Goal: Task Accomplishment & Management: Use online tool/utility

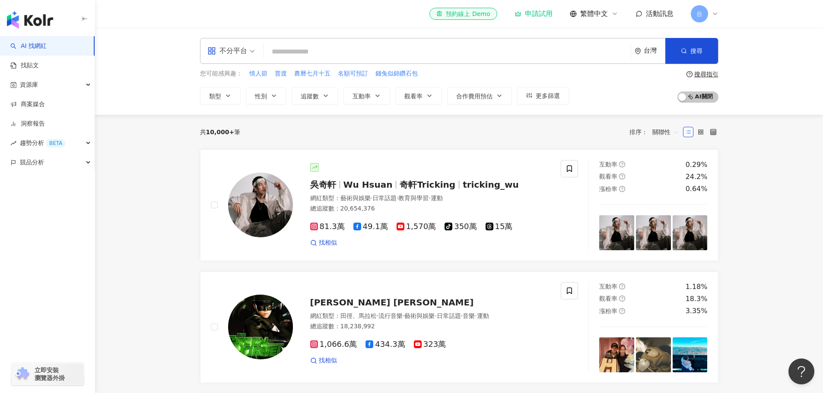
drag, startPoint x: 459, startPoint y: 144, endPoint x: 447, endPoint y: 143, distance: 12.2
click at [447, 143] on div "共 10,000+ 筆 排序： 關聯性" at bounding box center [459, 132] width 518 height 35
click at [37, 101] on link "商案媒合" at bounding box center [27, 104] width 35 height 9
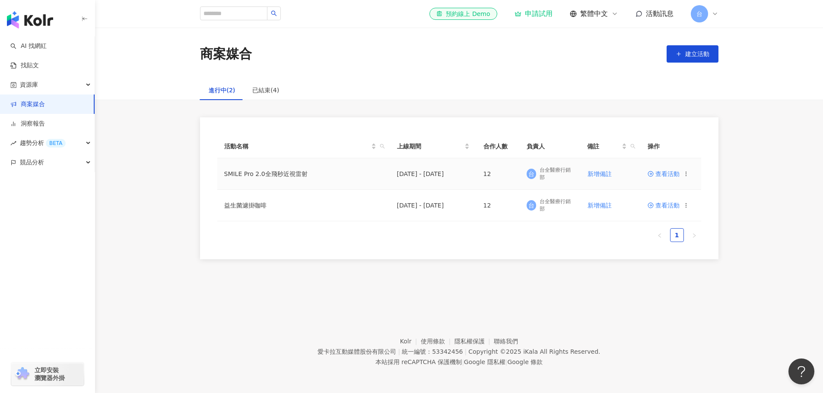
click at [671, 176] on span "查看活動" at bounding box center [663, 174] width 32 height 6
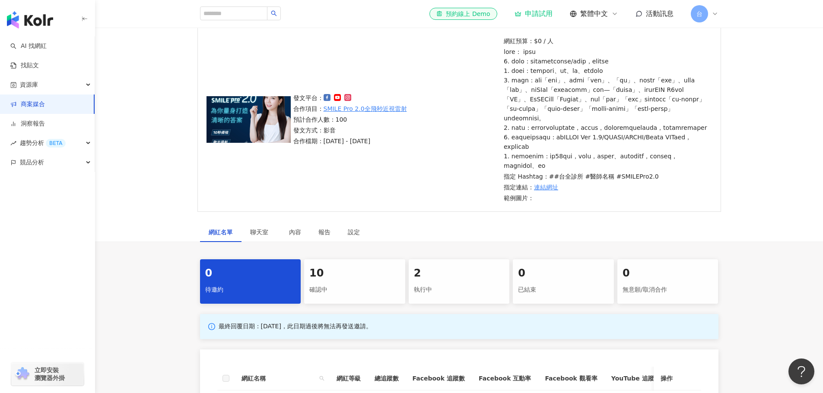
scroll to position [130, 0]
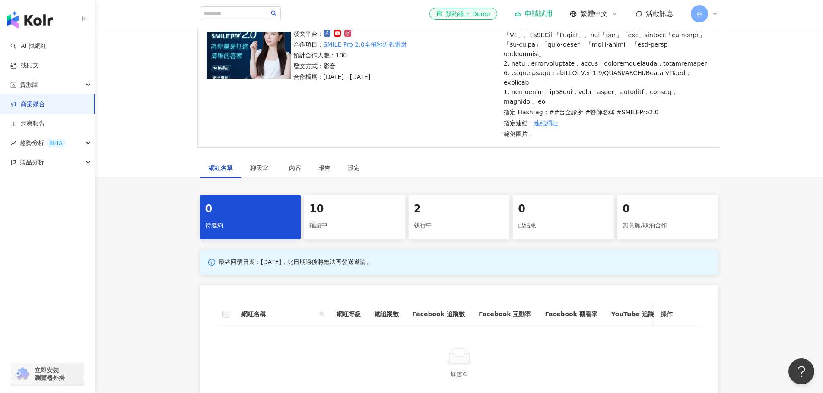
click at [433, 217] on div "2" at bounding box center [459, 209] width 91 height 15
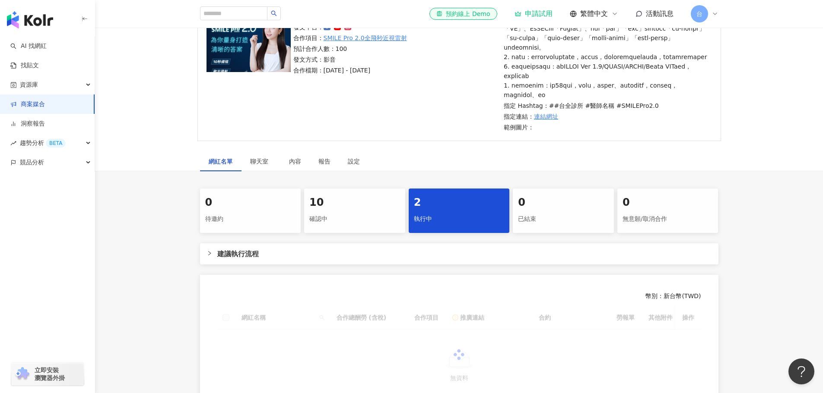
scroll to position [284, 0]
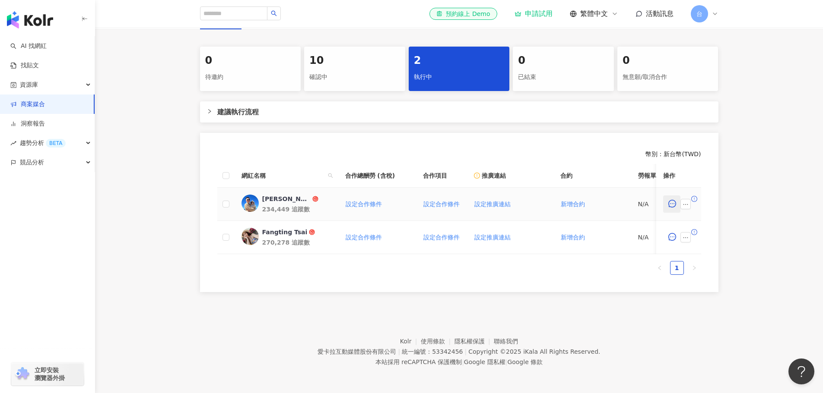
click at [673, 208] on icon "message" at bounding box center [672, 204] width 8 height 8
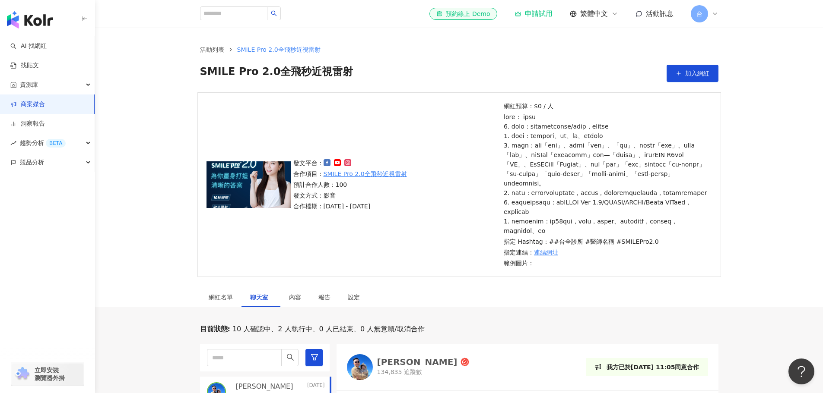
scroll to position [284, 0]
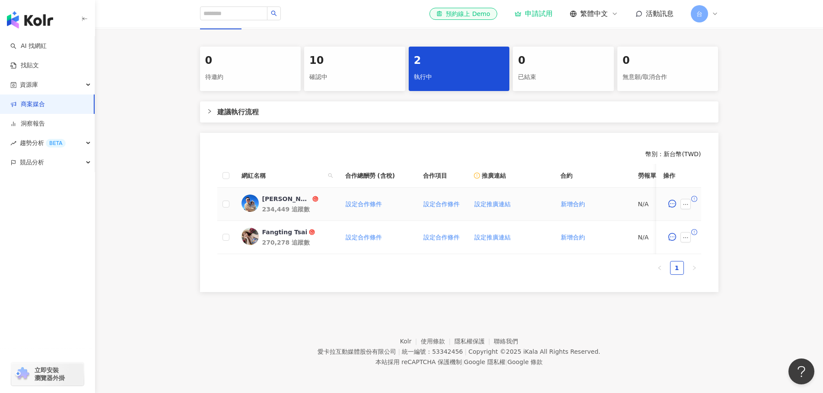
click at [269, 203] on div "[PERSON_NAME]" at bounding box center [286, 199] width 48 height 9
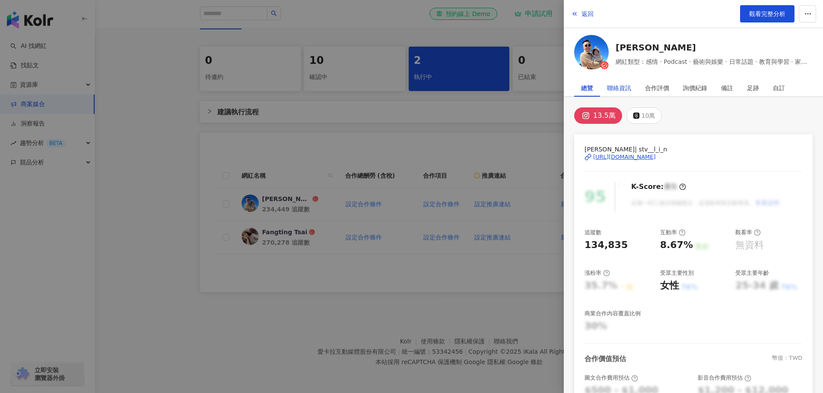
click at [617, 87] on div "聯絡資訊" at bounding box center [619, 87] width 24 height 17
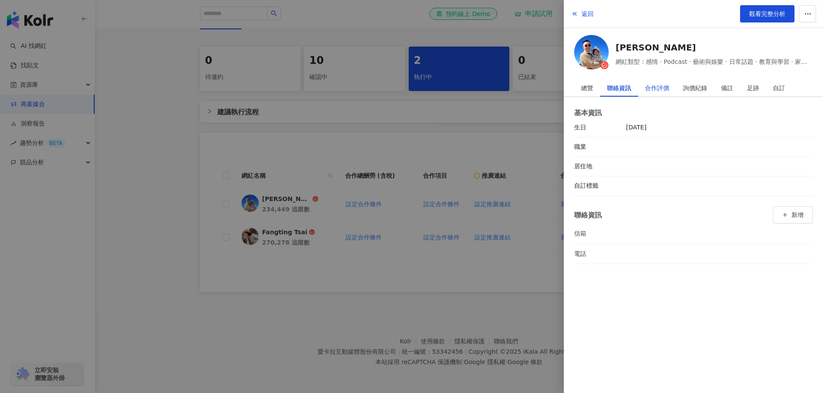
click at [664, 87] on div "合作評價" at bounding box center [657, 87] width 24 height 17
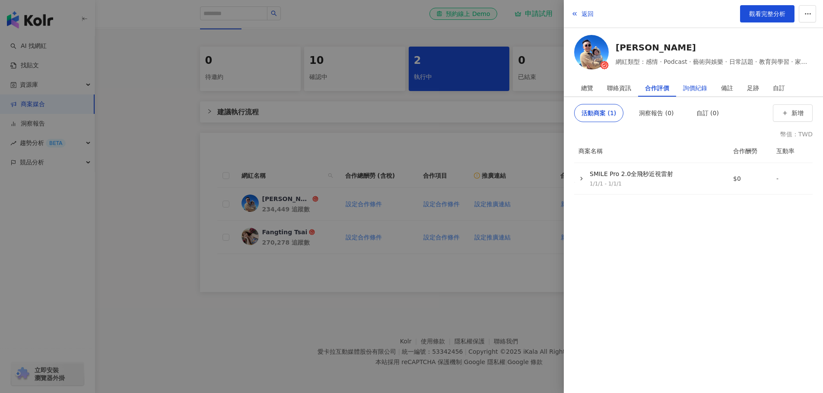
click at [701, 86] on div "詢價紀錄" at bounding box center [695, 87] width 24 height 17
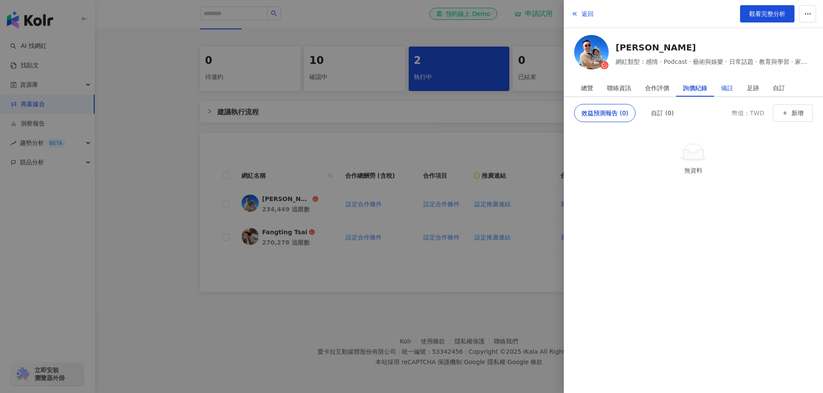
click at [729, 86] on div "備註" at bounding box center [727, 87] width 12 height 17
click at [748, 88] on div "足跡" at bounding box center [753, 87] width 12 height 17
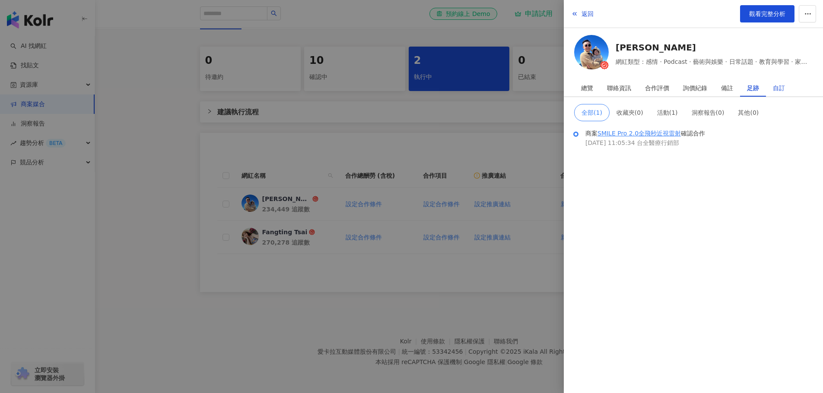
click at [773, 89] on div "自訂" at bounding box center [778, 87] width 12 height 17
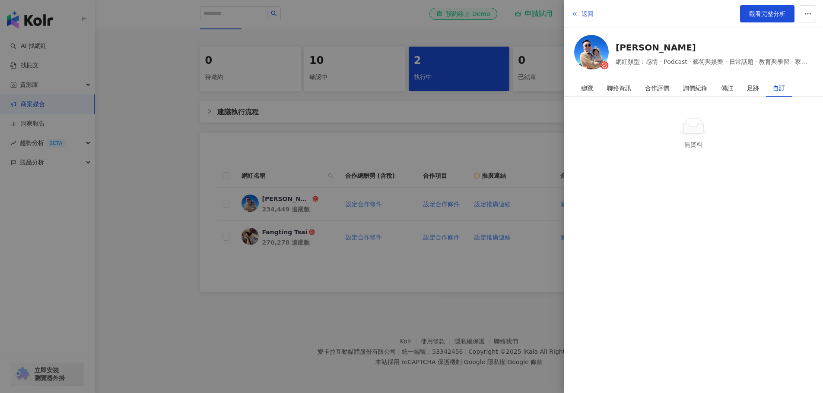
click at [587, 13] on span "返回" at bounding box center [587, 13] width 12 height 7
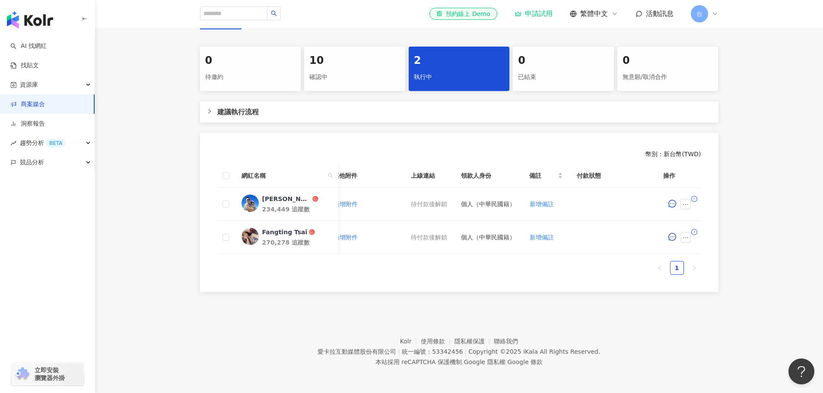
scroll to position [0, 0]
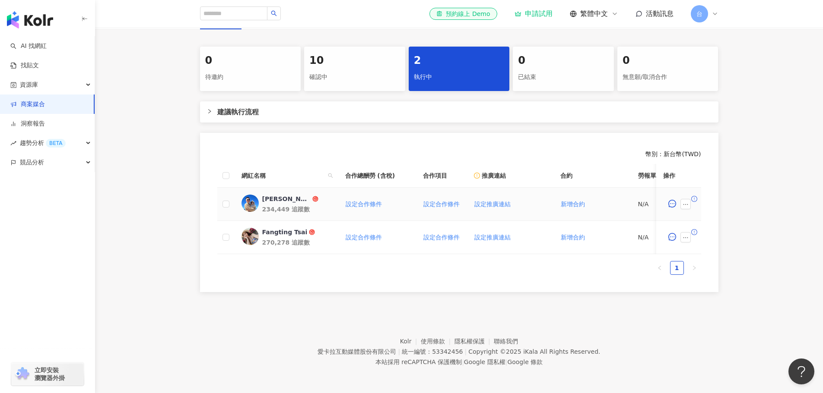
click at [268, 203] on div "[PERSON_NAME]" at bounding box center [286, 199] width 48 height 9
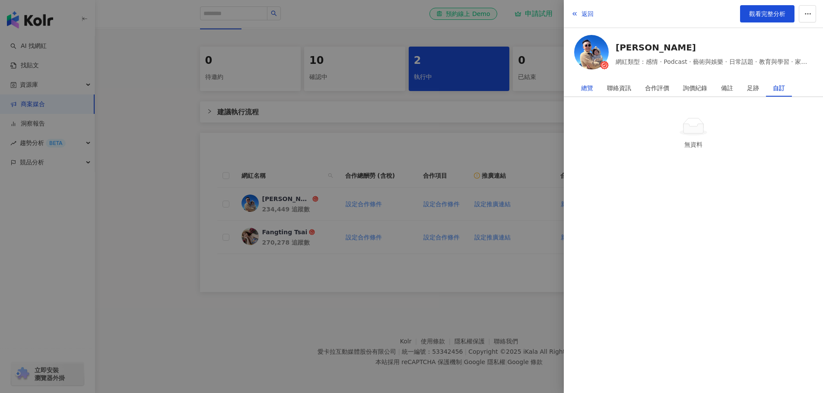
click at [587, 91] on div "總覽" at bounding box center [587, 87] width 12 height 17
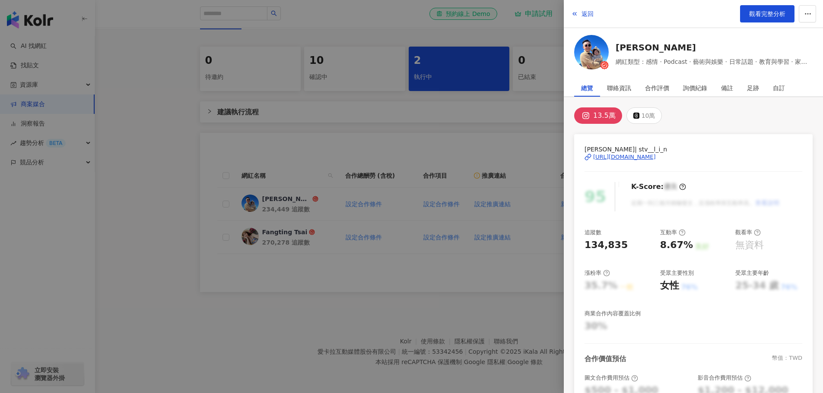
click at [483, 143] on div at bounding box center [411, 196] width 823 height 393
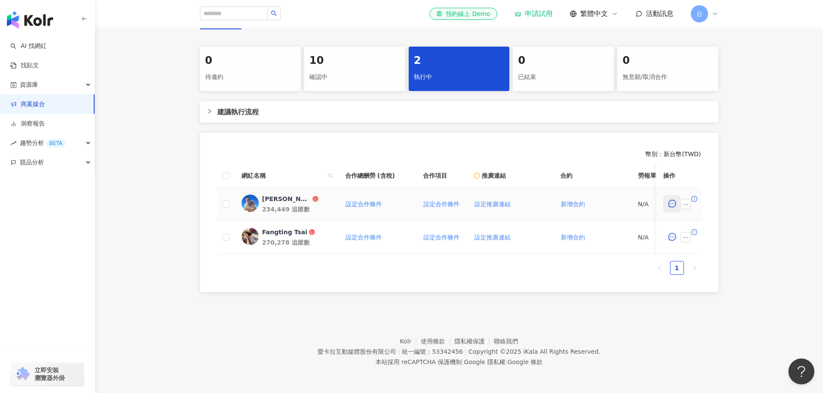
click at [668, 208] on icon "message" at bounding box center [672, 204] width 8 height 8
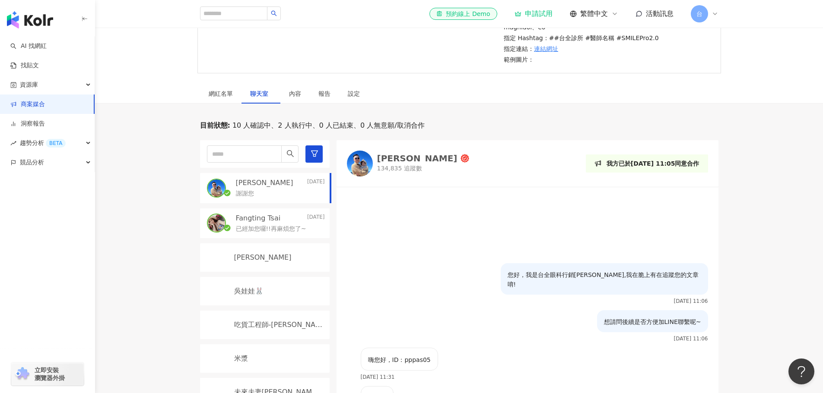
scroll to position [219, 0]
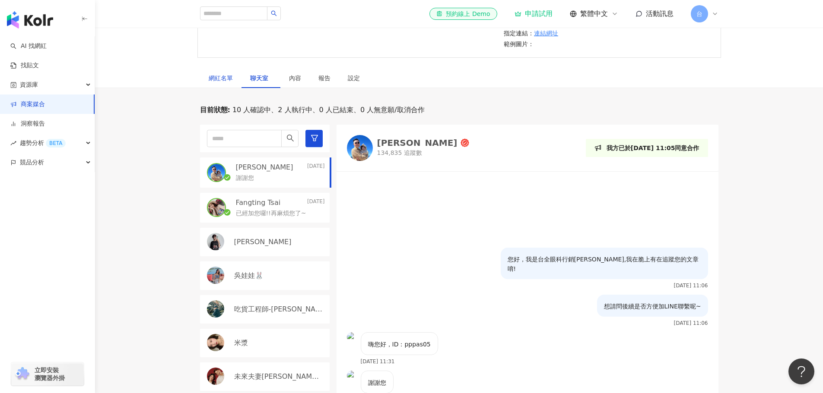
click at [225, 83] on div "網紅名單" at bounding box center [221, 77] width 24 height 9
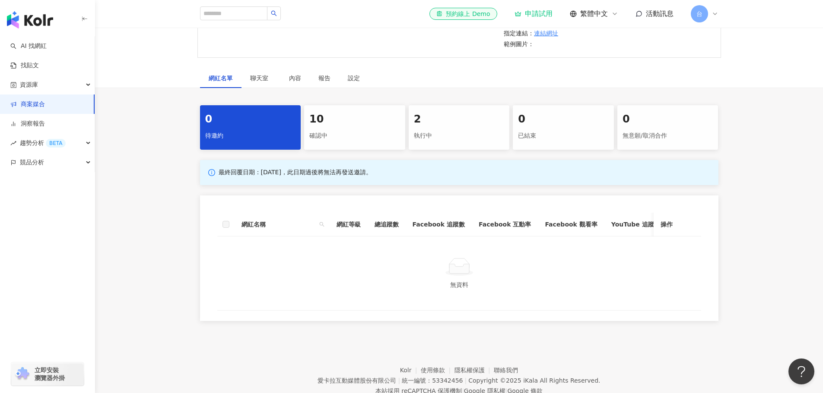
click at [351, 150] on div "10 確認中" at bounding box center [354, 127] width 101 height 44
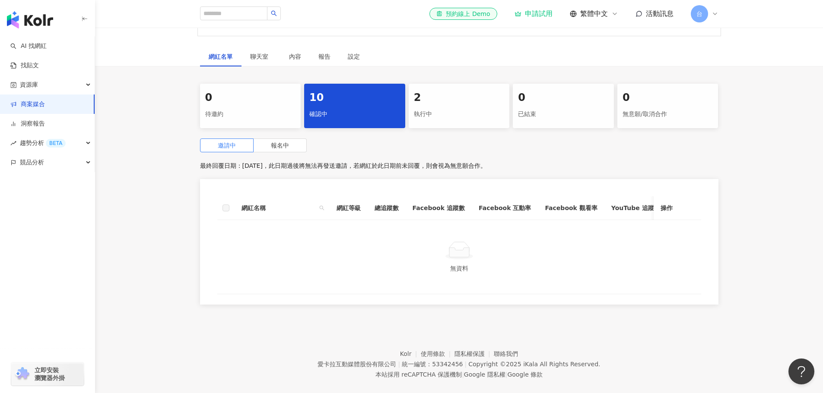
scroll to position [279, 0]
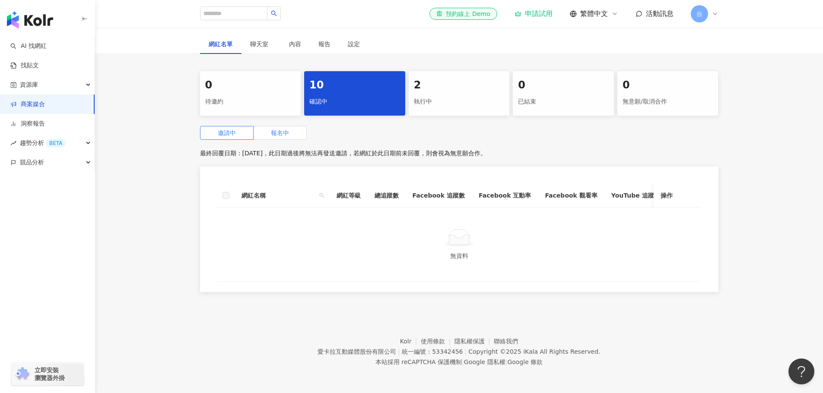
click at [291, 126] on label "報名中" at bounding box center [279, 133] width 53 height 14
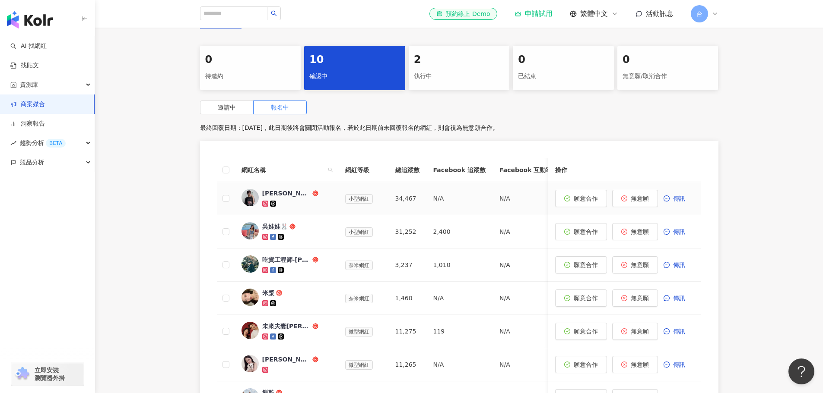
click at [275, 198] on div "[PERSON_NAME]" at bounding box center [286, 193] width 48 height 9
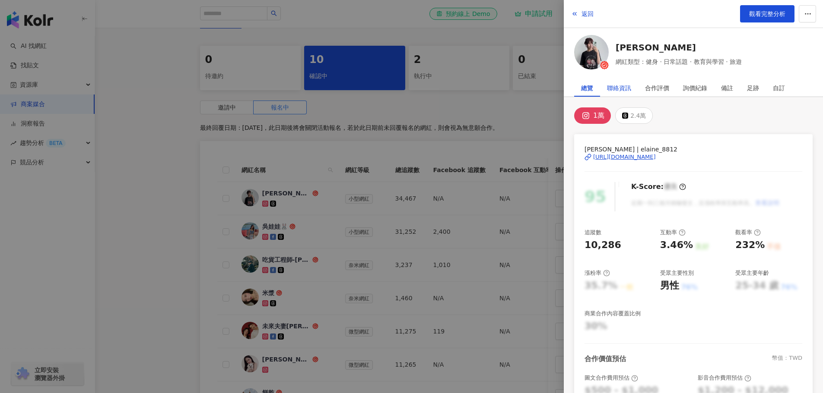
click at [614, 88] on div "聯絡資訊" at bounding box center [619, 87] width 24 height 17
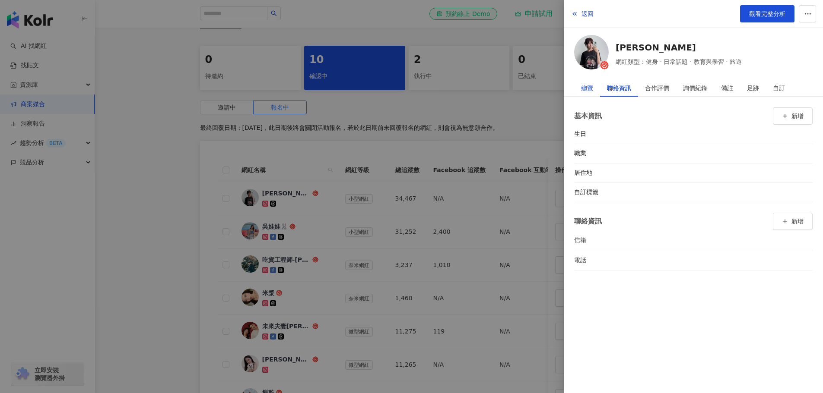
click at [591, 88] on div "總覽" at bounding box center [587, 87] width 12 height 17
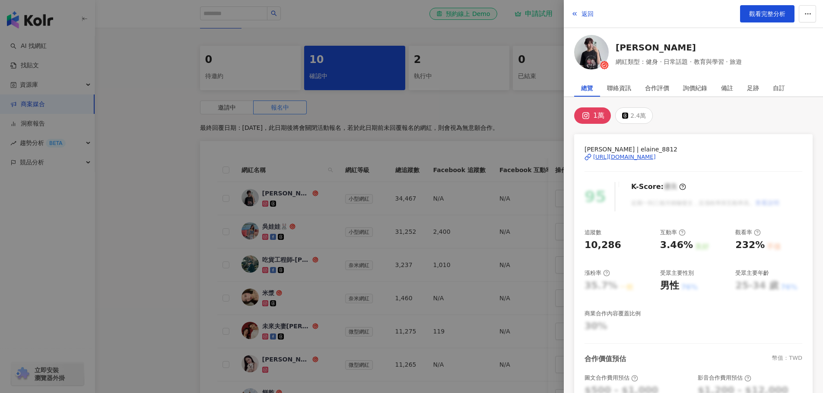
click at [636, 155] on div "[URL][DOMAIN_NAME]" at bounding box center [624, 157] width 63 height 8
click at [171, 247] on div at bounding box center [411, 196] width 823 height 393
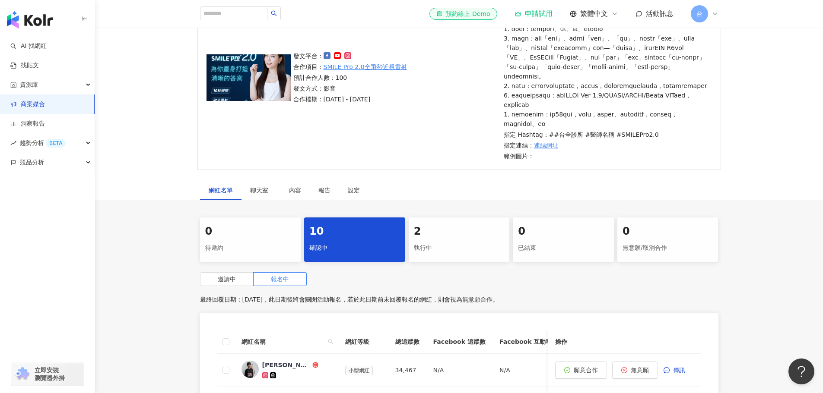
scroll to position [106, 0]
click at [443, 240] on div "2" at bounding box center [459, 232] width 91 height 15
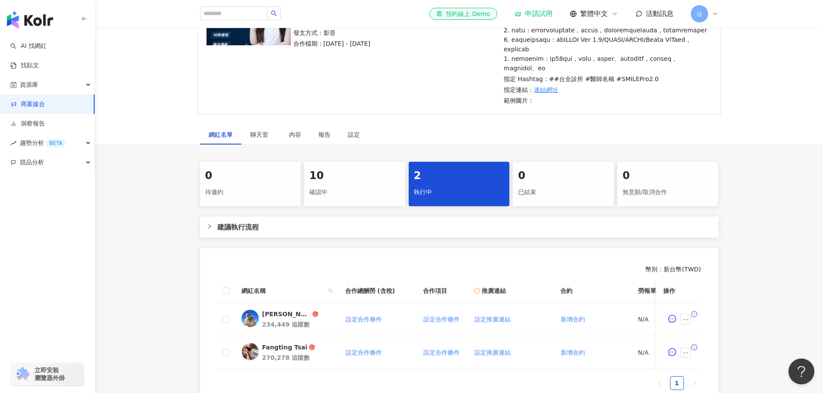
scroll to position [236, 0]
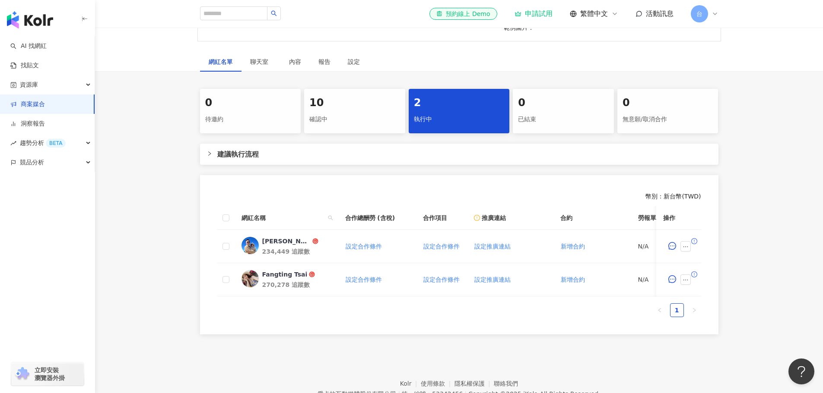
drag, startPoint x: 456, startPoint y: 353, endPoint x: 424, endPoint y: 362, distance: 32.8
click at [424, 340] on div "0 待邀約 10 確認中 2 執行中 0 已結束 0 無意願/取消合作 建議執行流程 幣別 ： 新台幣 ( TWD ) 網紅名稱 合作總酬勞 (含稅) 合作項…" at bounding box center [459, 214] width 728 height 251
